Goal: Task Accomplishment & Management: Manage account settings

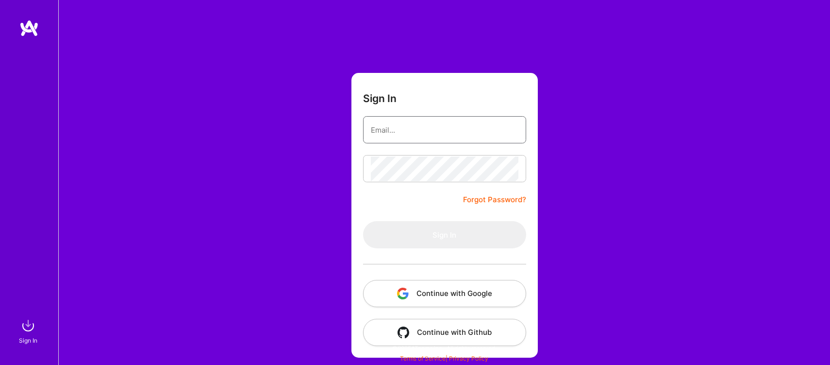
type input "[PERSON_NAME][EMAIL_ADDRESS][DOMAIN_NAME]"
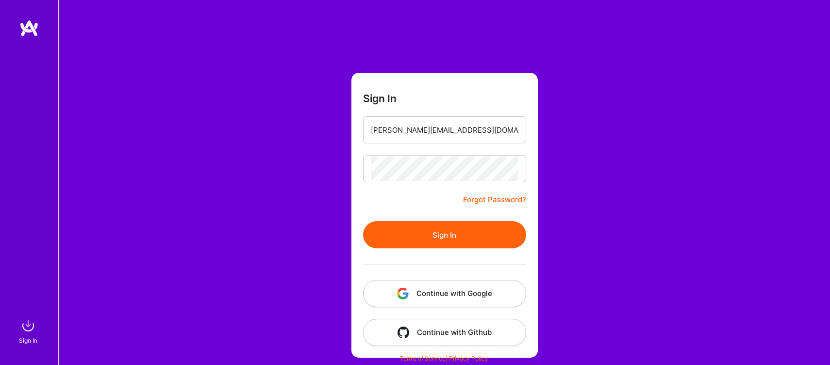
click at [404, 236] on button "Sign In" at bounding box center [444, 234] width 163 height 27
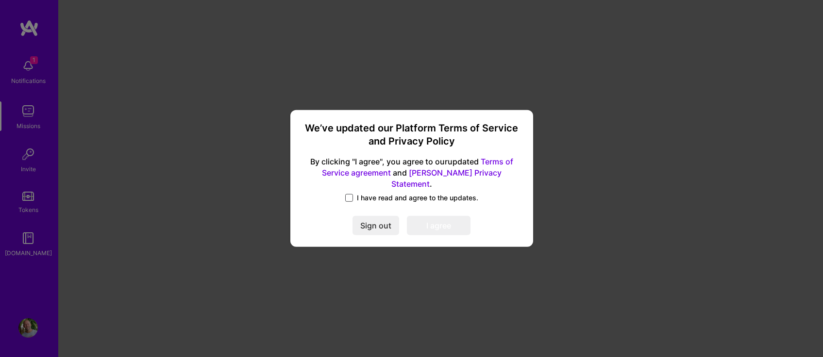
click at [349, 194] on span at bounding box center [349, 198] width 8 height 8
click at [0, 0] on input "I have read and agree to the updates." at bounding box center [0, 0] width 0 height 0
click at [444, 222] on button "I agree" at bounding box center [439, 226] width 64 height 19
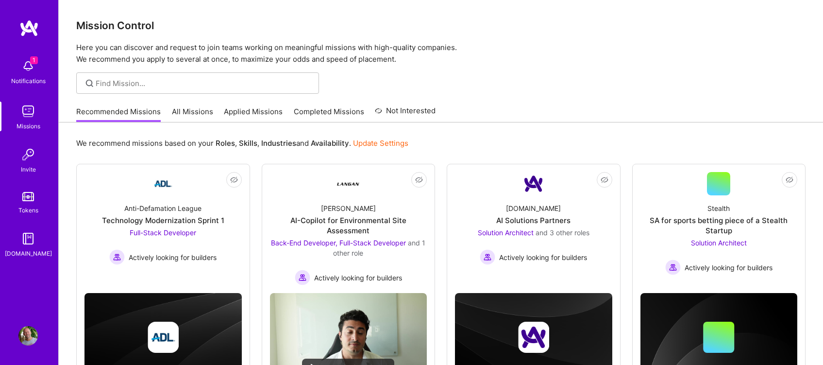
click at [390, 143] on link "Update Settings" at bounding box center [380, 142] width 55 height 9
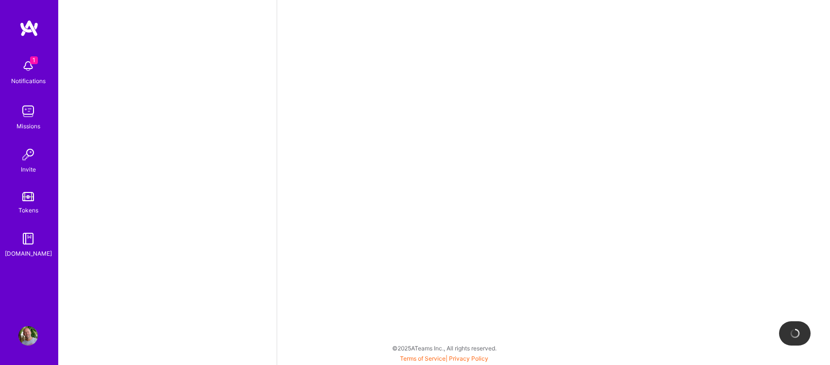
select select "US"
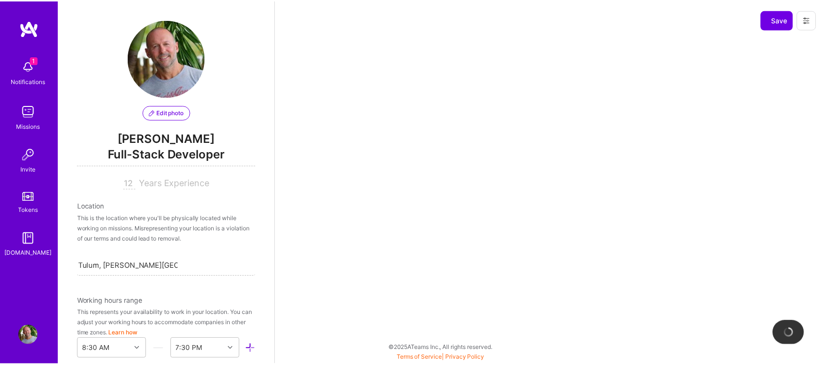
scroll to position [403, 0]
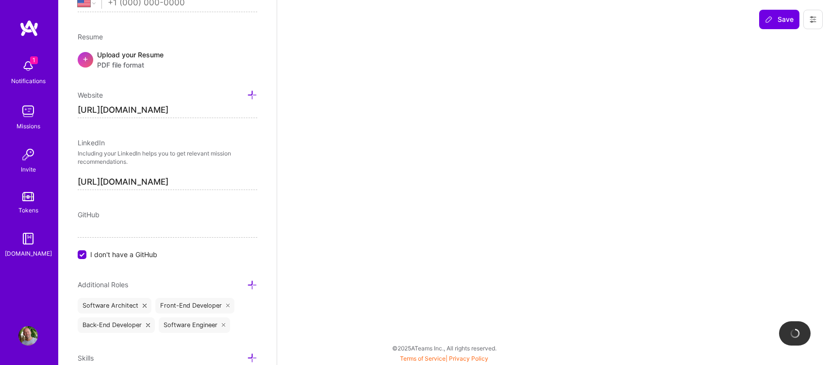
select select "Not Available"
select select "1 Month"
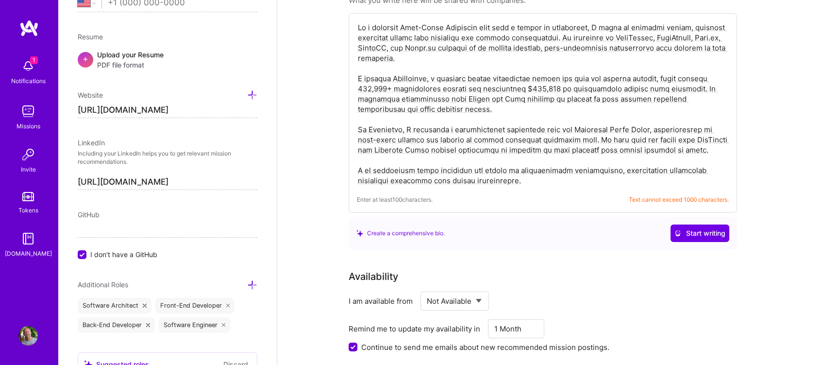
scroll to position [243, 0]
click at [437, 88] on textarea at bounding box center [543, 103] width 372 height 165
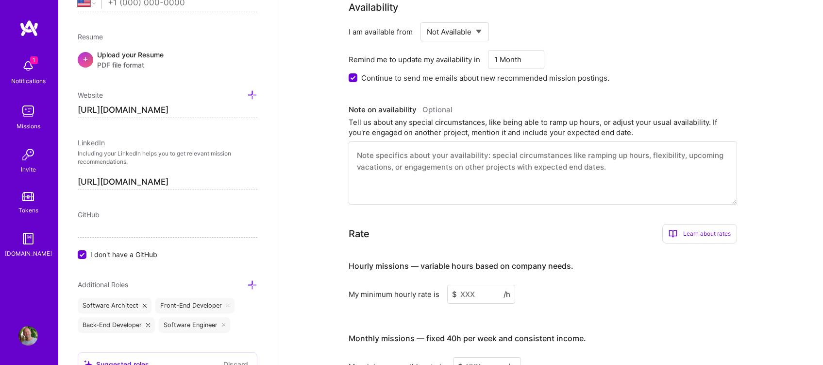
scroll to position [486, 0]
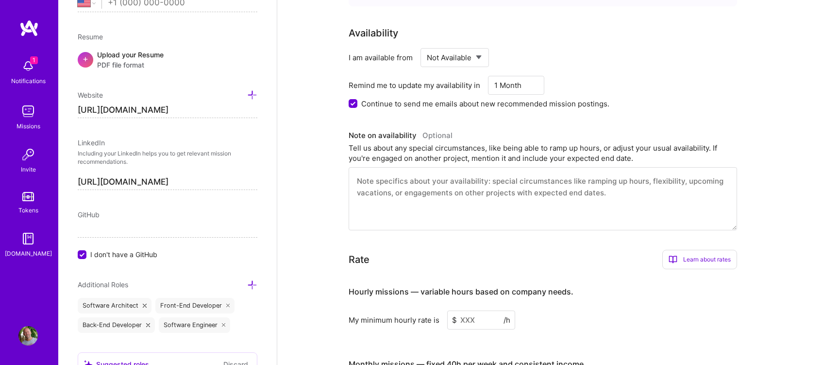
click at [473, 57] on select "Select... Right Now Future Date Not Available" at bounding box center [455, 57] width 56 height 25
select select "Right Now"
click at [427, 45] on select "Select... Right Now Future Date Not Available" at bounding box center [455, 57] width 56 height 25
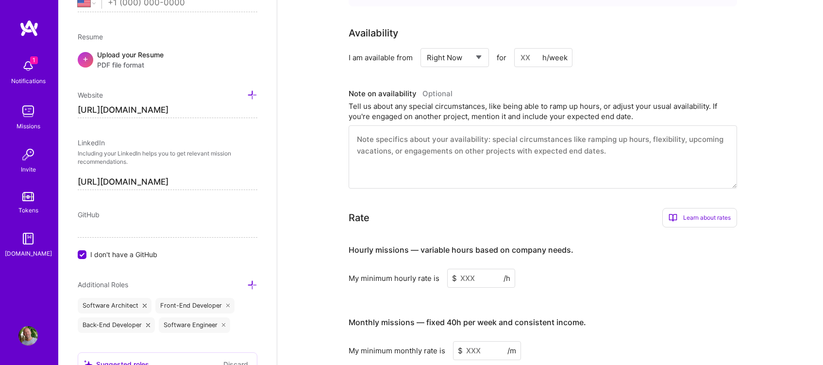
click at [516, 58] on input at bounding box center [543, 57] width 58 height 19
type input "40"
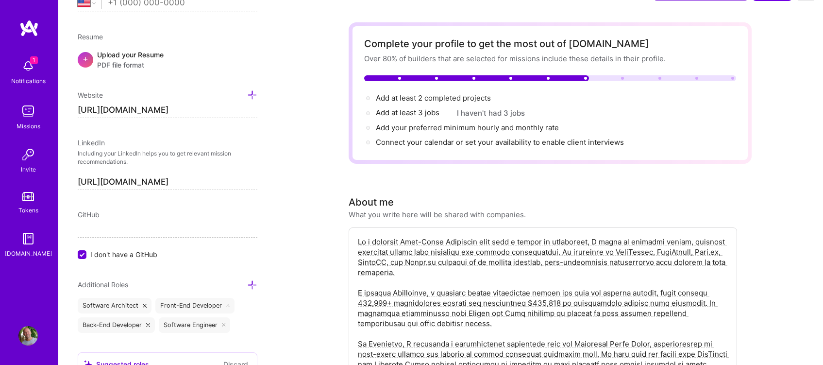
scroll to position [0, 0]
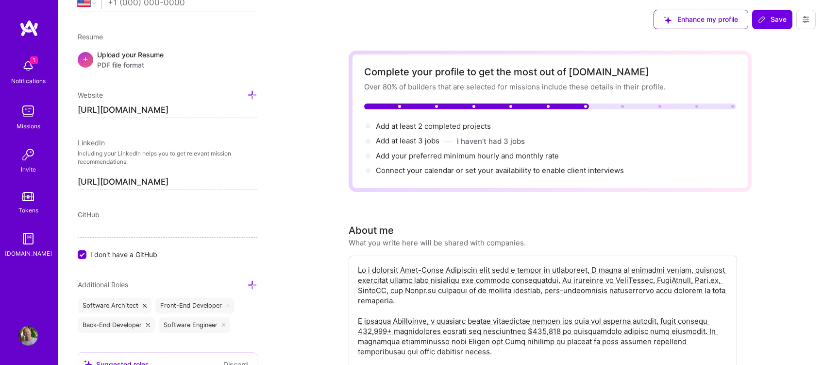
click at [23, 69] on img at bounding box center [27, 65] width 19 height 19
click at [25, 116] on img at bounding box center [27, 110] width 19 height 19
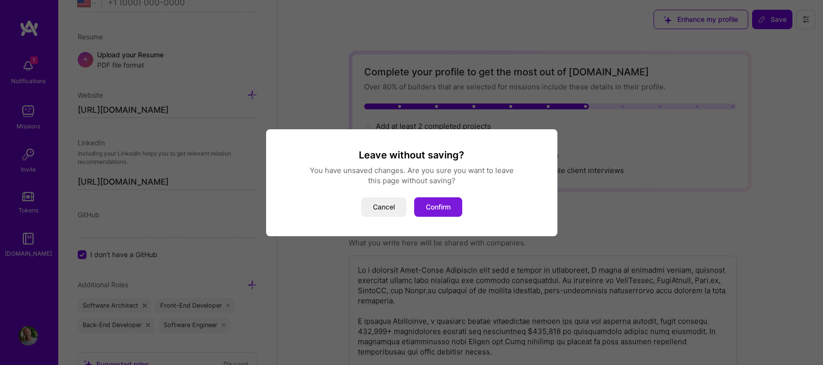
click at [441, 205] on button "Confirm" at bounding box center [438, 206] width 48 height 19
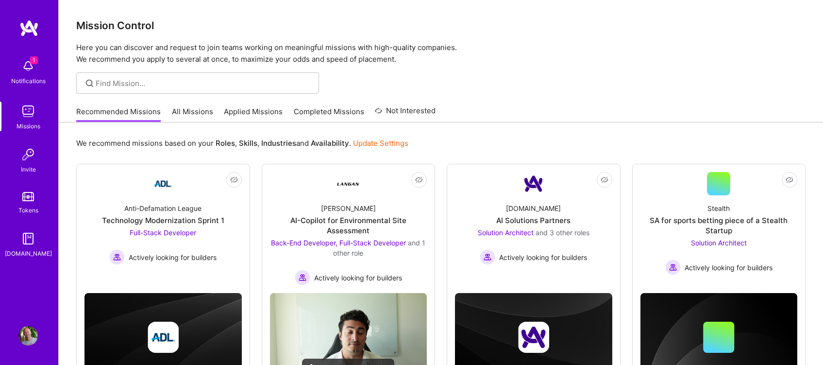
click at [194, 113] on link "All Missions" at bounding box center [192, 114] width 41 height 16
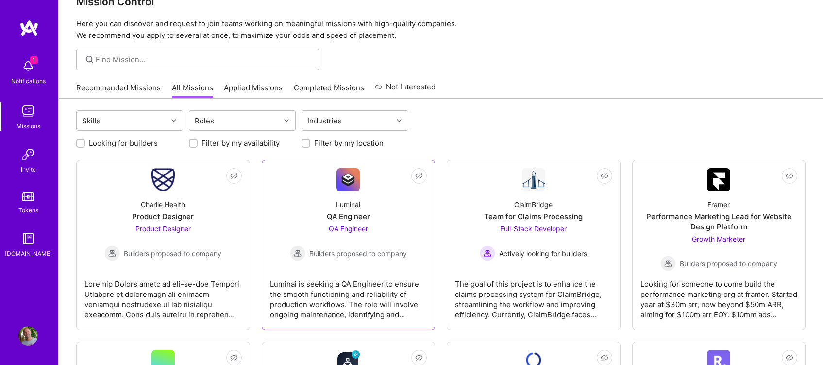
scroll to position [49, 0]
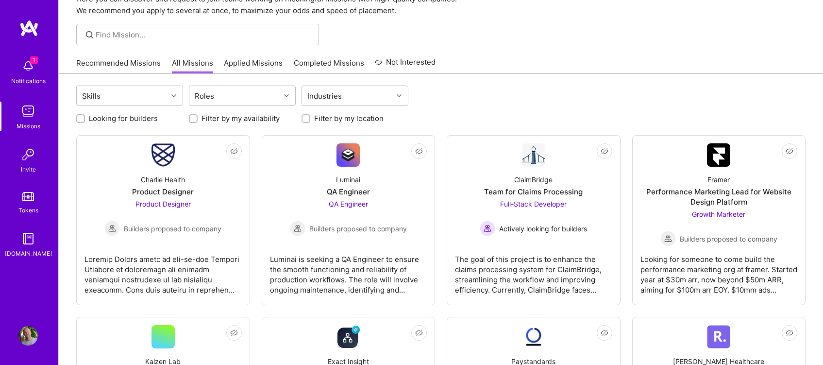
click at [306, 119] on input "Filter by my location" at bounding box center [307, 119] width 7 height 7
checkbox input "true"
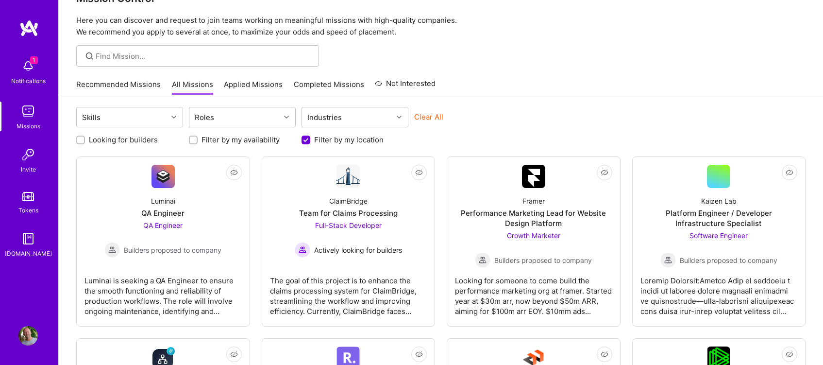
scroll to position [0, 0]
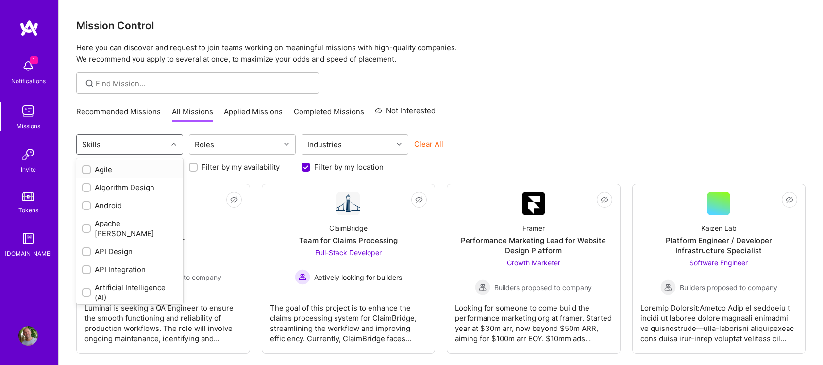
click at [160, 143] on div "Skills" at bounding box center [122, 144] width 91 height 19
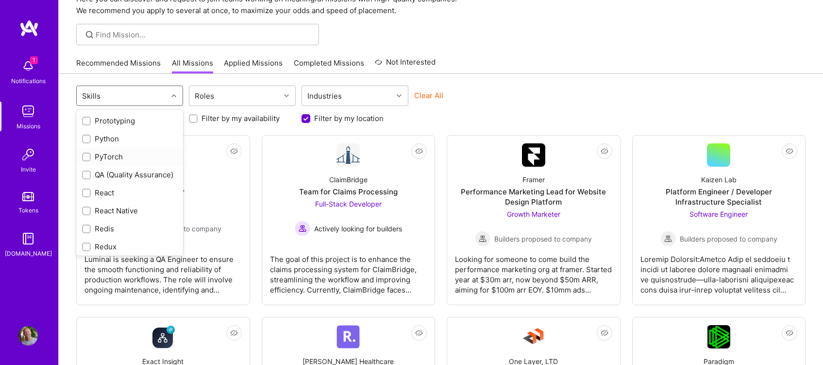
scroll to position [923, 0]
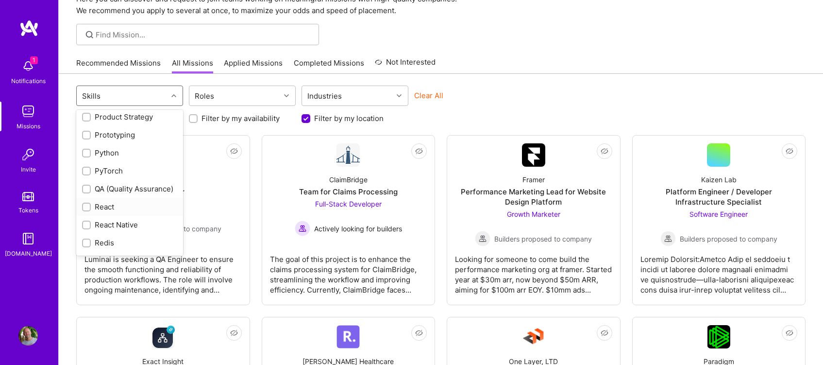
click at [85, 208] on input "checkbox" at bounding box center [87, 207] width 7 height 7
checkbox input "true"
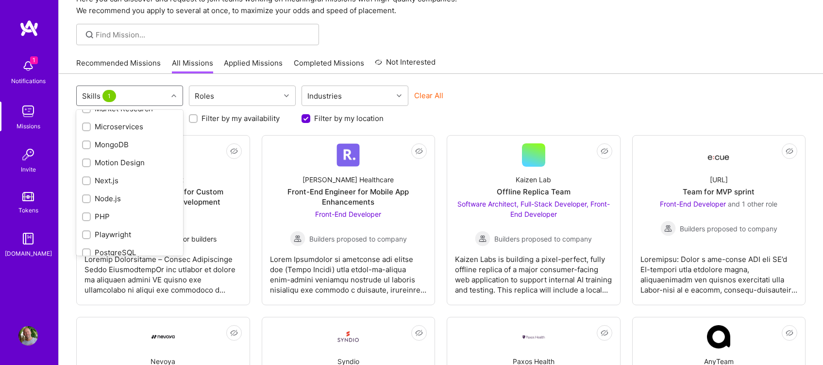
scroll to position [746, 0]
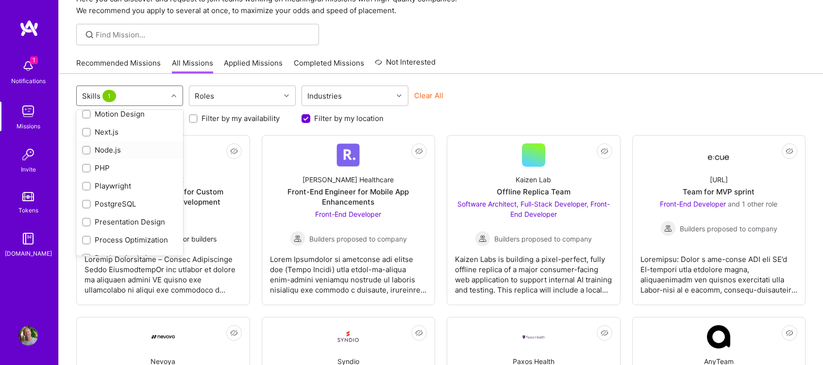
click at [85, 147] on input "checkbox" at bounding box center [87, 150] width 7 height 7
checkbox input "true"
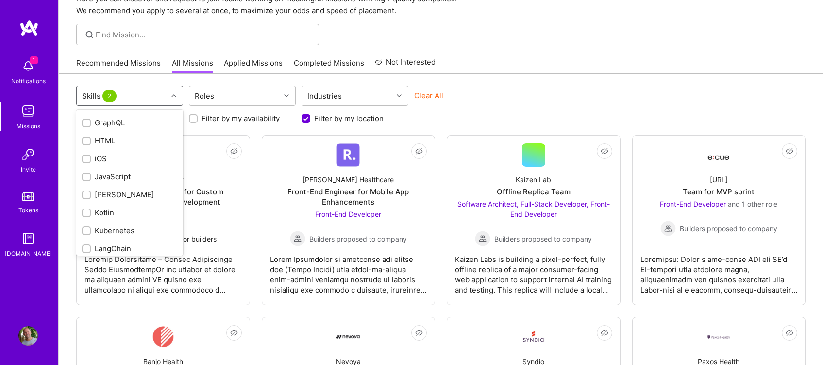
scroll to position [534, 0]
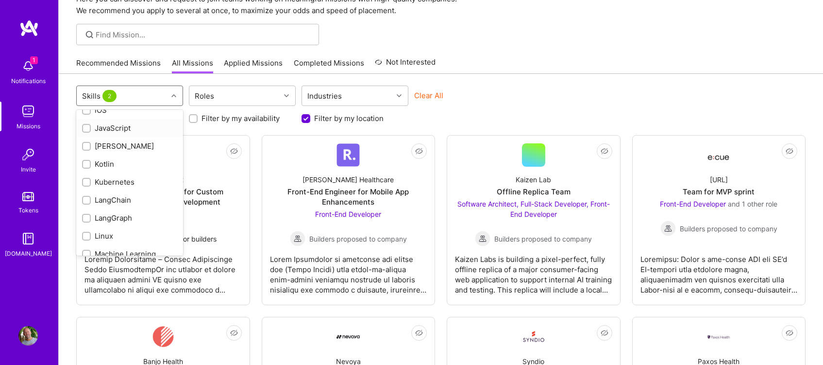
click at [86, 125] on input "checkbox" at bounding box center [87, 128] width 7 height 7
checkbox input "true"
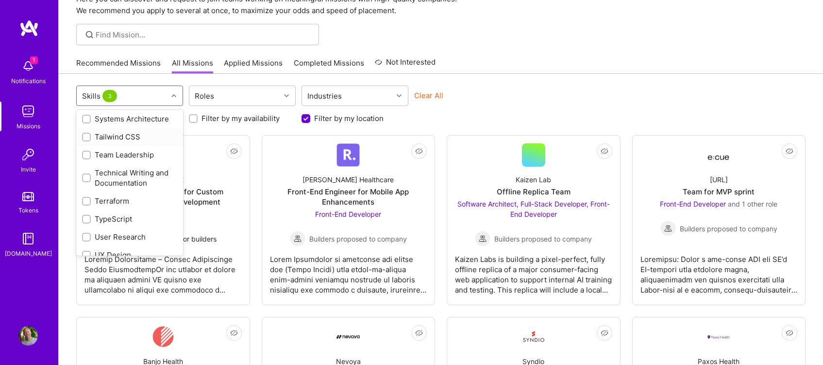
scroll to position [1263, 0]
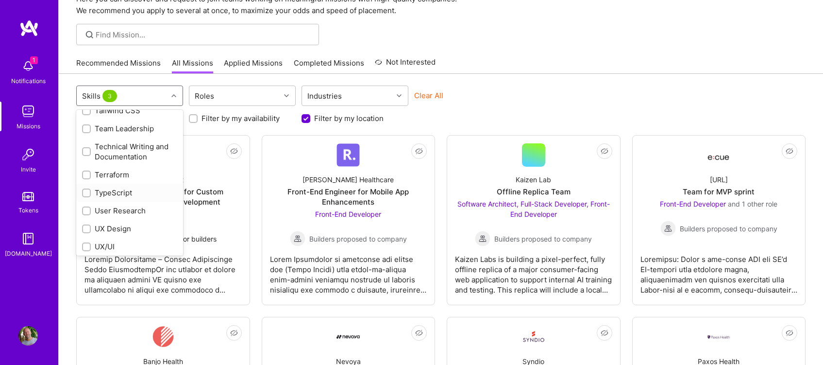
click at [86, 197] on input "checkbox" at bounding box center [87, 193] width 7 height 7
checkbox input "true"
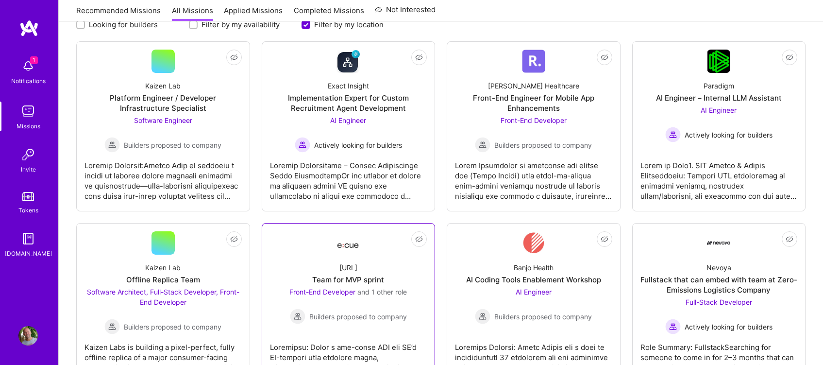
scroll to position [33, 0]
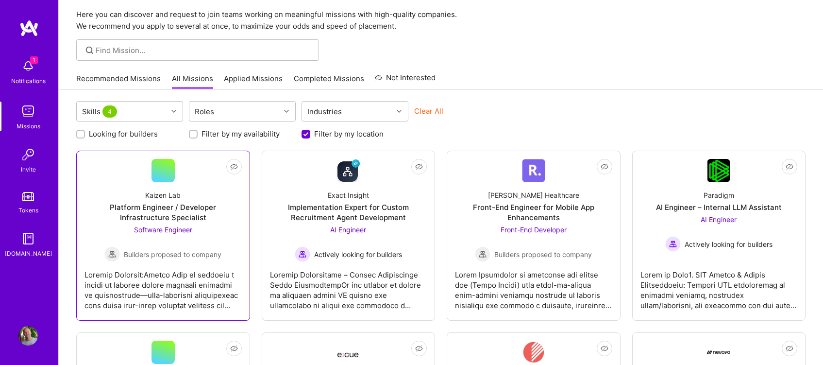
click at [167, 261] on div "Builders proposed to company" at bounding box center [162, 254] width 117 height 16
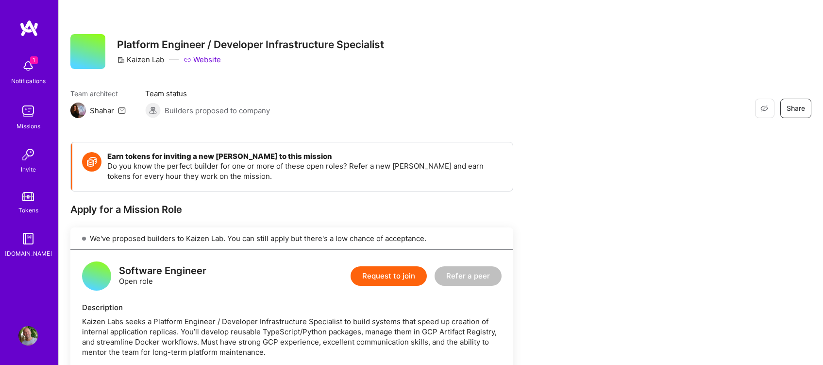
click at [194, 110] on span "Builders proposed to company" at bounding box center [217, 110] width 105 height 10
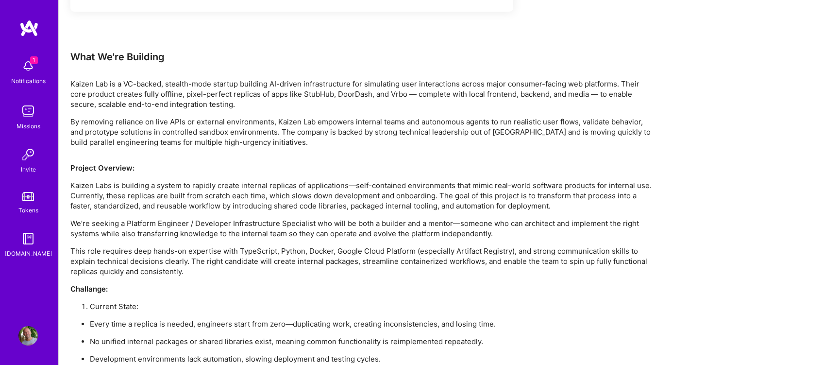
scroll to position [534, 0]
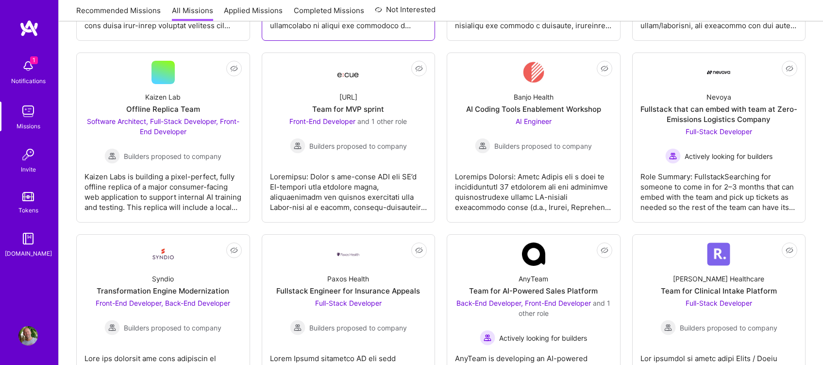
scroll to position [324, 0]
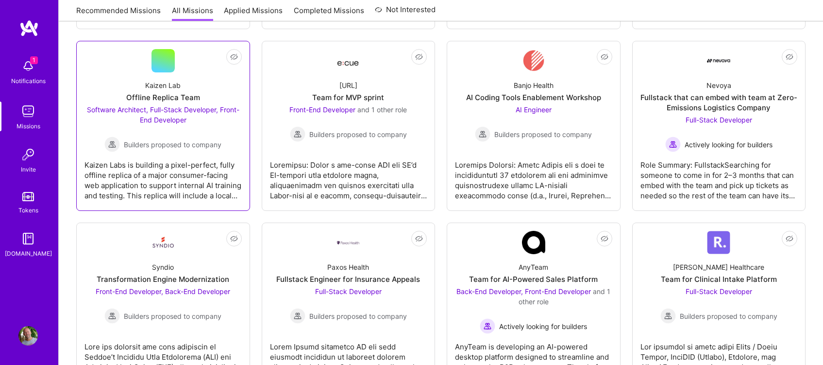
click at [201, 153] on div "Kaizen Labs is building a pixel-perfect, fully offline replica of a major consu…" at bounding box center [162, 176] width 157 height 49
